Goal: Task Accomplishment & Management: Use online tool/utility

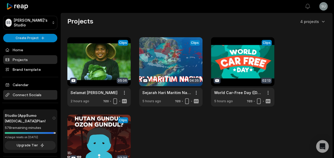
click at [25, 94] on span "Connect Socials" at bounding box center [30, 95] width 54 height 10
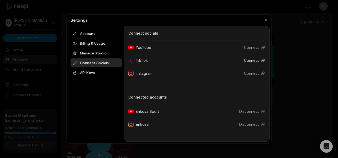
click at [258, 61] on button "Connect" at bounding box center [252, 60] width 25 height 10
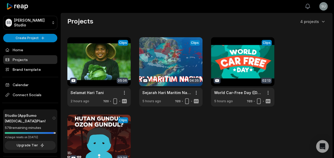
click at [309, 9] on icon "button" at bounding box center [308, 6] width 6 height 6
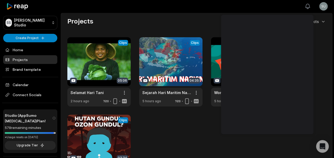
click at [307, 9] on icon "button" at bounding box center [308, 6] width 6 height 6
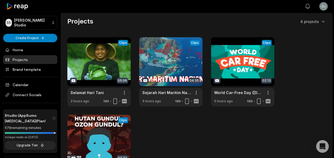
click at [307, 9] on icon "button" at bounding box center [308, 6] width 6 height 6
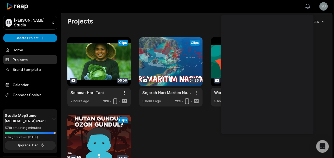
click at [308, 9] on icon "button" at bounding box center [308, 6] width 6 height 6
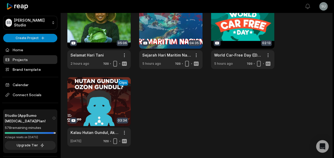
scroll to position [7, 0]
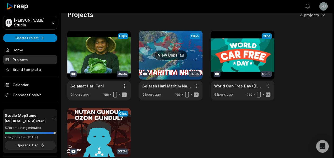
click at [165, 54] on link at bounding box center [170, 65] width 63 height 69
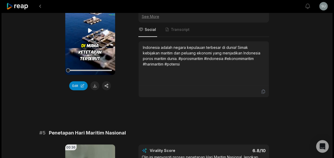
scroll to position [528, 0]
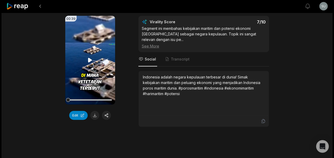
click at [89, 61] on icon at bounding box center [90, 60] width 6 height 6
click at [145, 123] on div at bounding box center [204, 121] width 124 height 5
click at [130, 113] on div "00:39 Your browser does not support mp4 format. Edit Virality Score 7 /10 Segme…" at bounding box center [167, 71] width 256 height 111
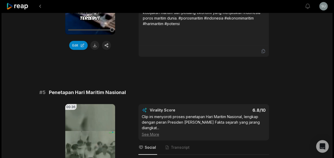
scroll to position [555, 0]
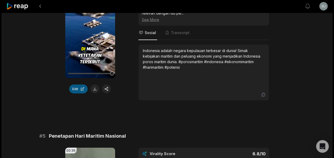
click at [83, 94] on button "Edit" at bounding box center [78, 89] width 18 height 9
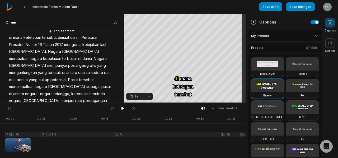
scroll to position [47, 0]
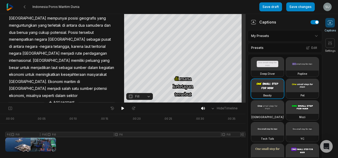
click at [23, 144] on div at bounding box center [130, 133] width 250 height 38
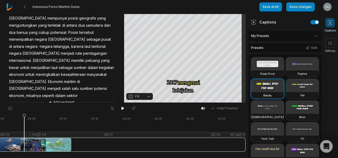
scroll to position [0, 0]
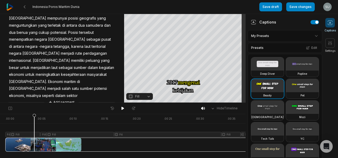
click at [9, 134] on div at bounding box center [130, 133] width 250 height 38
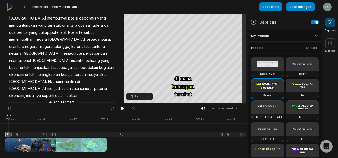
click at [24, 136] on div at bounding box center [130, 133] width 250 height 38
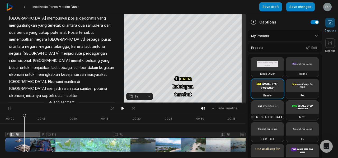
click at [7, 124] on div at bounding box center [130, 133] width 250 height 38
drag, startPoint x: 7, startPoint y: 124, endPoint x: 0, endPoint y: 124, distance: 7.1
click at [0, 124] on div ". 00:00 . 00:05 . 00:10 . 00:15 . 00:20 . 00:25 . 00:30 . 00:35 Fill Fill Fill …" at bounding box center [123, 136] width 246 height 44
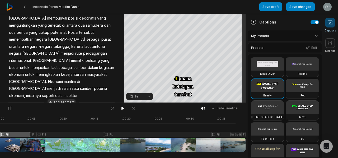
click at [60, 99] on button "Add segment" at bounding box center [62, 102] width 28 height 6
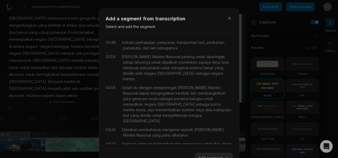
scroll to position [20, 0]
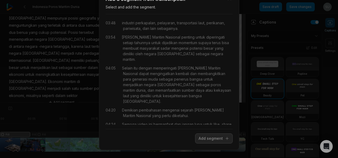
click at [164, 127] on span "Sampai" at bounding box center [157, 130] width 14 height 6
click at [197, 72] on span "membangkitkan" at bounding box center [211, 75] width 29 height 6
click at [158, 31] on span "sebagainya." at bounding box center [167, 30] width 22 height 6
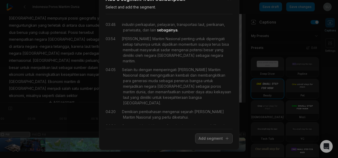
click at [168, 30] on span "sebagainya." at bounding box center [167, 30] width 22 height 6
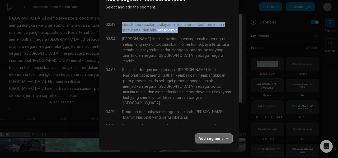
click at [212, 137] on button "Add segment" at bounding box center [214, 138] width 38 height 10
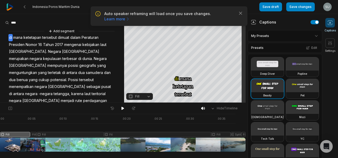
click at [85, 71] on span "samudera" at bounding box center [94, 72] width 18 height 7
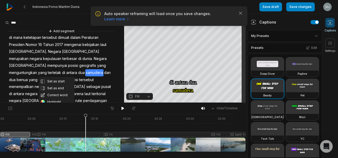
click at [28, 76] on span "benua" at bounding box center [22, 79] width 12 height 7
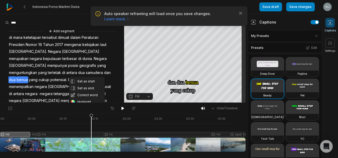
scroll to position [53, 0]
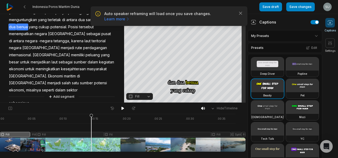
click at [66, 87] on span "sektor" at bounding box center [72, 90] width 12 height 7
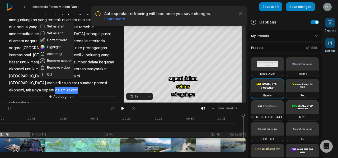
click at [331, 42] on icon at bounding box center [330, 42] width 5 height 5
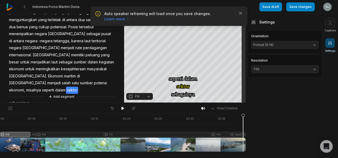
click at [331, 42] on icon at bounding box center [330, 42] width 5 height 5
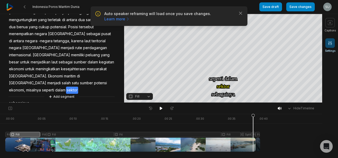
scroll to position [0, 0]
click at [331, 42] on icon at bounding box center [330, 42] width 5 height 5
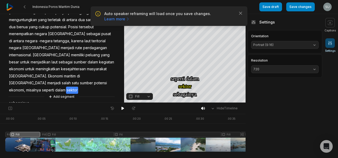
click at [331, 42] on icon at bounding box center [330, 42] width 5 height 5
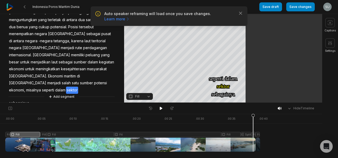
scroll to position [60, 0]
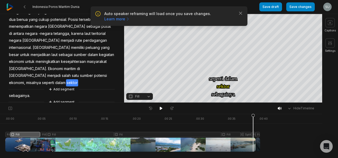
click at [144, 98] on button "Fill" at bounding box center [139, 96] width 27 height 7
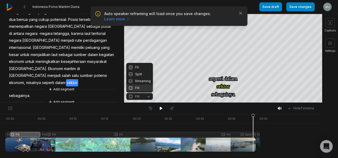
click at [144, 98] on button "Fill" at bounding box center [139, 96] width 27 height 7
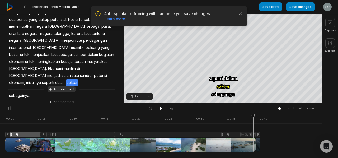
drag, startPoint x: 60, startPoint y: 92, endPoint x: 72, endPoint y: 85, distance: 14.5
click at [72, 85] on div "Add segment di mana ketetapan tersebut dimuat dalam Peraturan Presiden Nomor 16…" at bounding box center [62, 36] width 124 height 137
click at [27, 92] on span "sebagainya." at bounding box center [19, 95] width 22 height 7
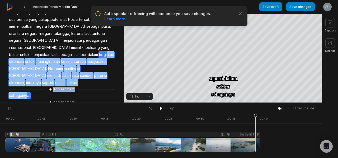
drag, startPoint x: 27, startPoint y: 88, endPoint x: 42, endPoint y: 53, distance: 37.8
click at [42, 53] on div "Add segment di mana ketetapan tersebut dimuat dalam Peraturan Presiden Nomor 16…" at bounding box center [62, 36] width 124 height 137
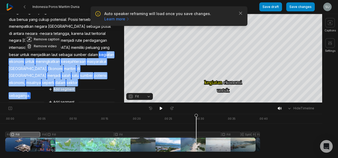
click at [40, 85] on div "Remove caption Remove video Add segment di mana ketetapan tersebut dimuat dalam…" at bounding box center [62, 36] width 124 height 137
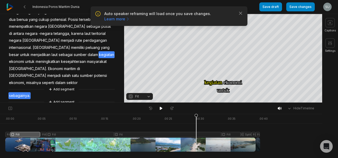
click at [48, 65] on span "Indonesia." at bounding box center [27, 68] width 39 height 7
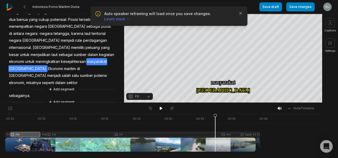
click at [94, 72] on span "potensi" at bounding box center [101, 75] width 14 height 7
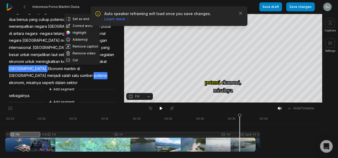
click at [94, 72] on span "potensi" at bounding box center [101, 75] width 14 height 7
click at [26, 7] on icon at bounding box center [24, 7] width 4 height 4
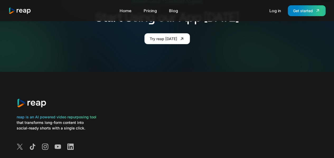
scroll to position [1064, 0]
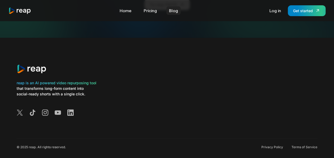
click at [173, 11] on link "Blog" at bounding box center [173, 10] width 14 height 8
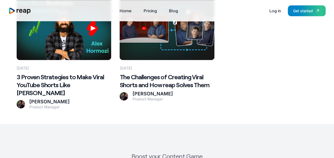
scroll to position [1374, 0]
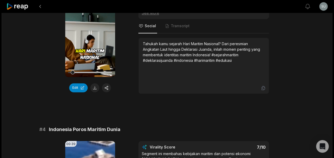
scroll to position [423, 0]
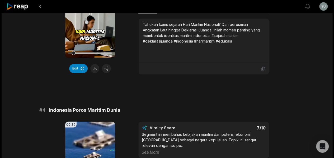
click at [88, 16] on icon at bounding box center [90, 13] width 6 height 6
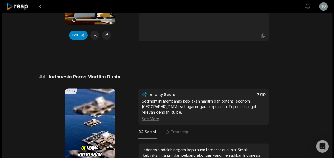
scroll to position [555, 0]
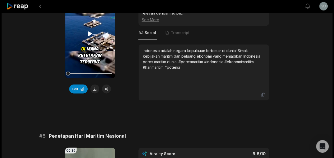
click at [89, 36] on icon at bounding box center [90, 33] width 4 height 4
click at [90, 37] on icon at bounding box center [90, 34] width 6 height 6
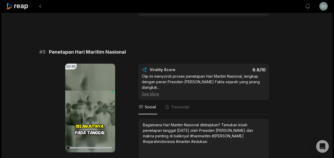
scroll to position [687, 0]
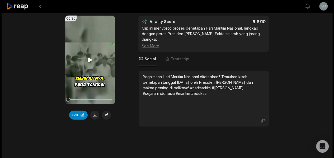
click at [92, 62] on icon at bounding box center [90, 60] width 6 height 6
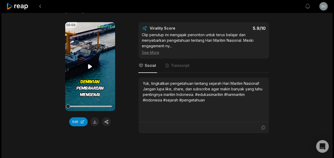
scroll to position [830, 0]
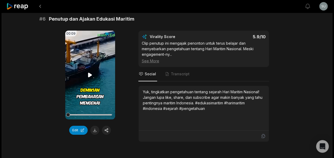
click at [95, 74] on video "Your browser does not support mp4 format." at bounding box center [90, 75] width 50 height 89
click at [90, 78] on icon at bounding box center [90, 75] width 6 height 6
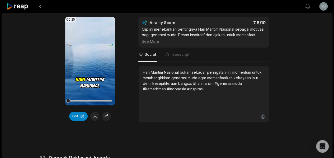
scroll to position [0, 0]
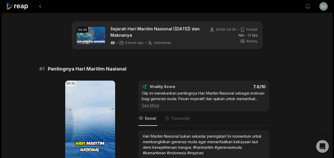
click at [253, 36] on span "fps" at bounding box center [254, 35] width 5 height 4
click at [254, 39] on span "Beasty" at bounding box center [252, 41] width 11 height 5
click at [254, 41] on span "Beasty" at bounding box center [252, 41] width 11 height 5
click at [242, 41] on icon at bounding box center [242, 41] width 5 height 5
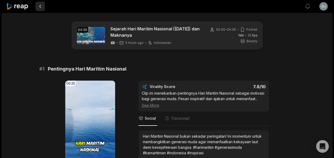
click at [43, 5] on button at bounding box center [40, 7] width 10 height 10
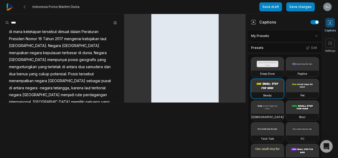
click at [11, 7] on img at bounding box center [9, 6] width 7 height 7
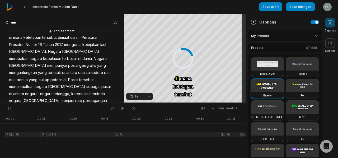
click at [11, 8] on img at bounding box center [9, 6] width 7 height 7
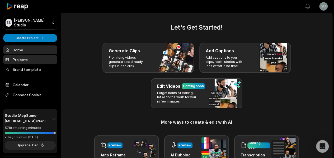
click at [24, 60] on link "Projects" at bounding box center [30, 59] width 54 height 9
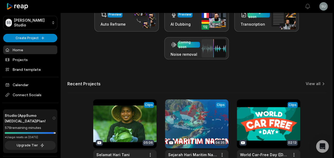
scroll to position [132, 0]
